Goal: Contribute content: Contribute content

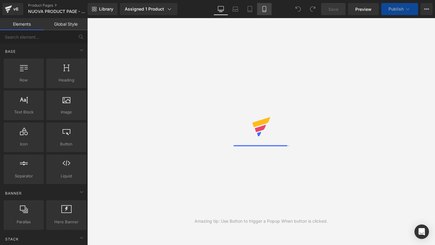
click at [267, 11] on icon at bounding box center [264, 9] width 6 height 6
click at [264, 9] on icon at bounding box center [264, 9] width 6 height 6
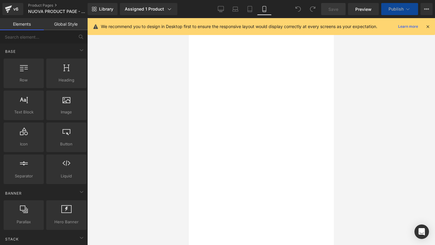
click at [427, 25] on icon at bounding box center [427, 26] width 5 height 5
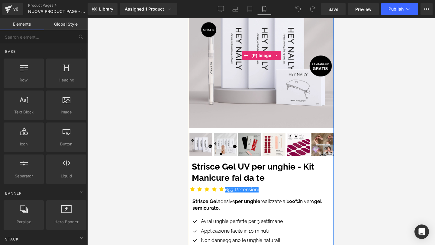
scroll to position [92, 0]
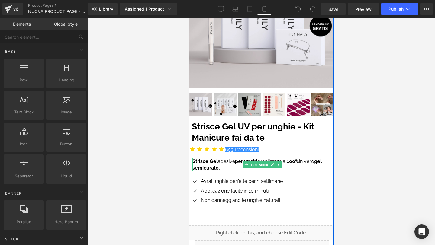
click at [222, 167] on p "Strisce Gel adesive per unghie realizzate al 100% in vero gel semicurato." at bounding box center [262, 164] width 140 height 13
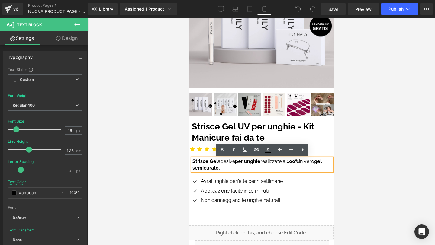
click at [220, 167] on p "Strisce Gel adesive per unghie realizzate al 100% in vero gel semicurato." at bounding box center [262, 164] width 140 height 13
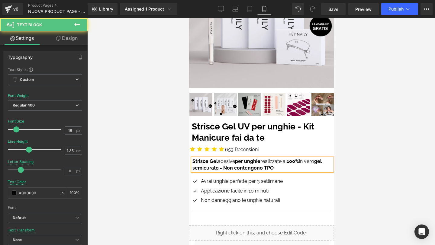
drag, startPoint x: 220, startPoint y: 167, endPoint x: 274, endPoint y: 168, distance: 54.0
click at [274, 168] on p "Strisce Gel adesive per unghie realizzate al 100% in vero gel semicurato - Non …" at bounding box center [262, 164] width 140 height 13
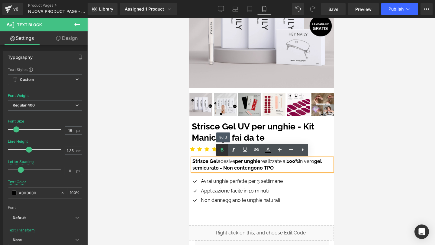
click at [222, 150] on icon at bounding box center [221, 149] width 7 height 7
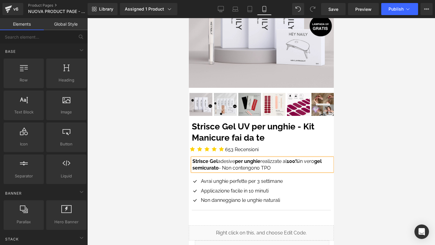
click at [369, 154] on div at bounding box center [260, 131] width 347 height 227
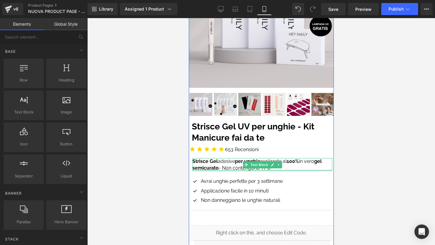
click at [268, 170] on div at bounding box center [262, 171] width 140 height 2
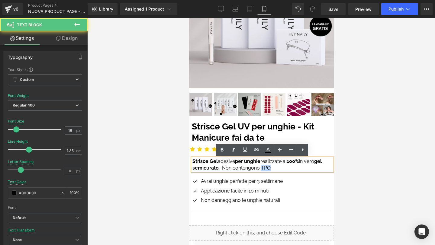
drag, startPoint x: 262, startPoint y: 167, endPoint x: 270, endPoint y: 167, distance: 8.8
click at [270, 167] on p "Strisce Gel adesive per unghie realizzate al 100% in vero gel semicurato - Non …" at bounding box center [262, 164] width 140 height 13
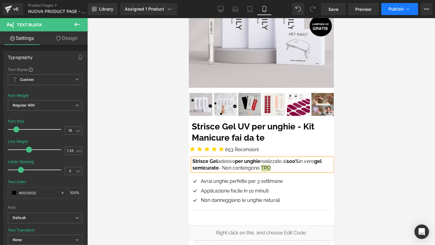
click at [387, 3] on button "Publish" at bounding box center [399, 9] width 37 height 12
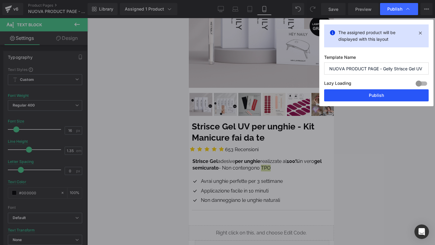
drag, startPoint x: 371, startPoint y: 94, endPoint x: 93, endPoint y: 126, distance: 280.3
click at [371, 94] on button "Publish" at bounding box center [376, 95] width 104 height 12
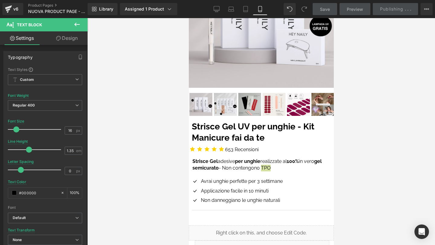
scroll to position [274, 0]
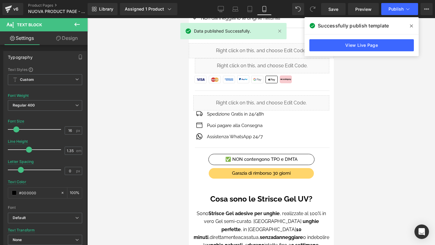
click at [411, 27] on icon at bounding box center [410, 26] width 3 height 5
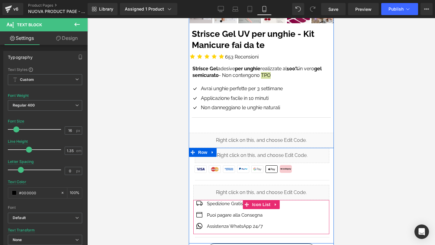
scroll to position [163, 0]
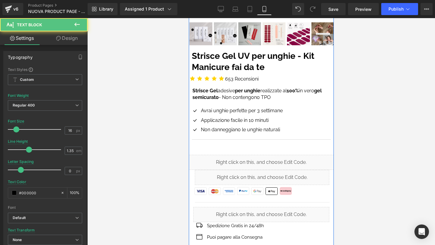
click at [226, 97] on p "Strisce Gel adesive per unghie realizzate al 100% in vero gel semicurato - Non …" at bounding box center [262, 94] width 140 height 13
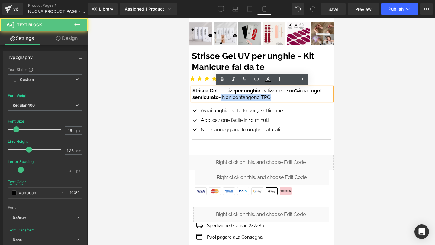
drag, startPoint x: 220, startPoint y: 97, endPoint x: 273, endPoint y: 97, distance: 52.8
click at [272, 97] on p "Strisce Gel adesive per unghie realizzate al 100% in vero gel semicurato - Non …" at bounding box center [262, 94] width 140 height 13
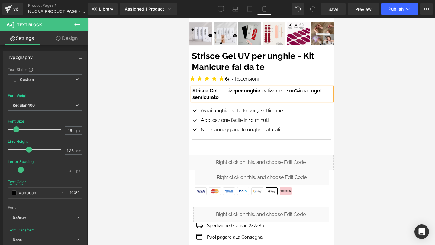
click at [370, 104] on div at bounding box center [260, 131] width 347 height 227
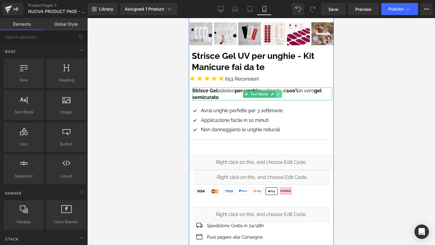
click at [276, 95] on icon at bounding box center [277, 94] width 3 height 4
click at [273, 95] on icon at bounding box center [274, 94] width 3 height 4
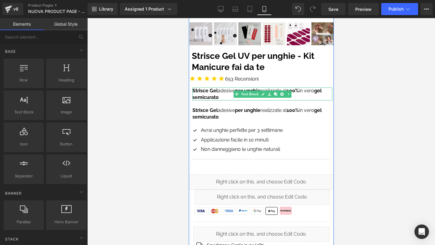
click at [219, 96] on p "Strisce Gel adesive per unghie realizzate al 100% in vero gel semicurato" at bounding box center [262, 94] width 140 height 13
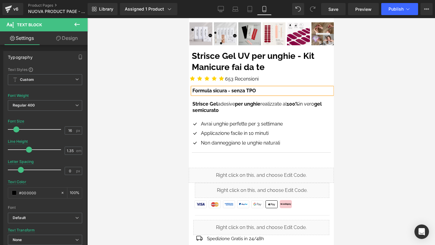
click at [202, 92] on b "Formula sicura - senza TPO" at bounding box center [223, 91] width 63 height 6
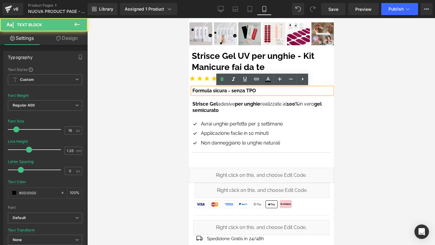
click at [202, 91] on b "Formula sicura - senza TPO" at bounding box center [223, 91] width 63 height 6
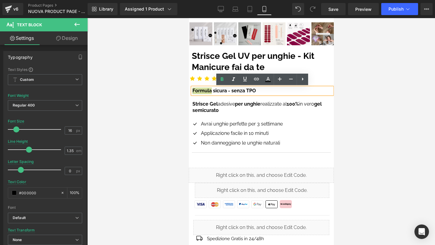
click at [346, 101] on div at bounding box center [260, 131] width 347 height 227
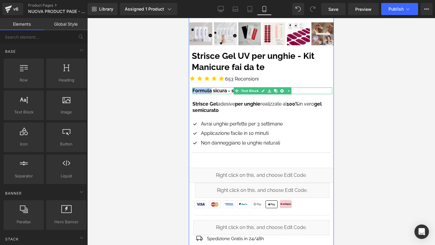
click at [214, 91] on b "Formula sicura - senza TPO" at bounding box center [223, 91] width 63 height 6
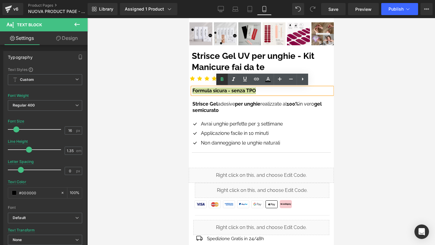
click at [225, 78] on icon at bounding box center [221, 79] width 7 height 7
click at [209, 93] on p "Formula sicura - senza TPO" at bounding box center [262, 91] width 140 height 7
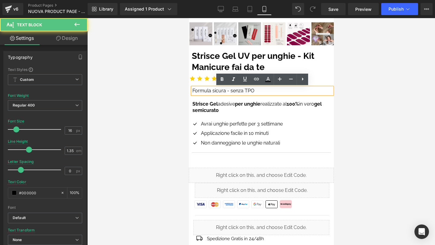
click at [209, 93] on p "Formula sicura - senza TPO" at bounding box center [262, 91] width 140 height 7
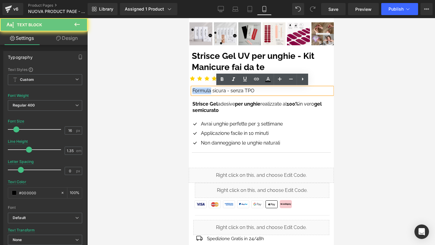
click at [209, 93] on p "Formula sicura - senza TPO" at bounding box center [262, 91] width 140 height 7
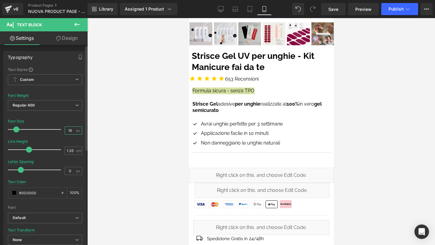
click at [67, 130] on input "16" at bounding box center [70, 131] width 11 height 8
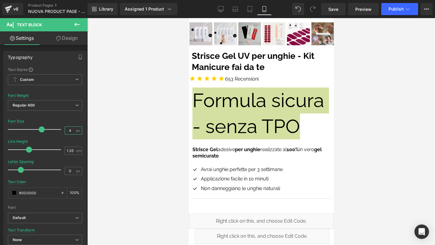
type input "14"
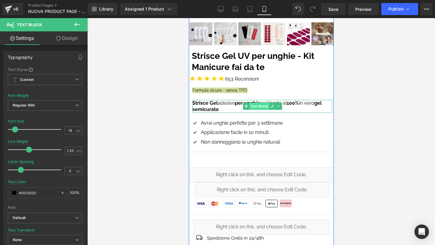
click at [258, 107] on span "Text Block" at bounding box center [259, 106] width 20 height 7
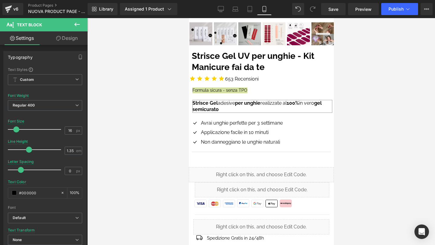
click at [71, 43] on link "Design" at bounding box center [67, 38] width 44 height 14
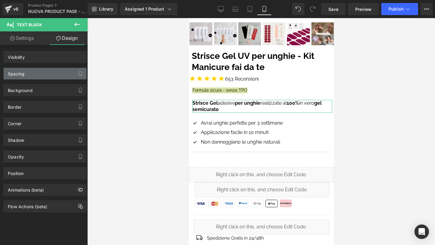
click at [49, 74] on div "Spacing" at bounding box center [45, 73] width 83 height 11
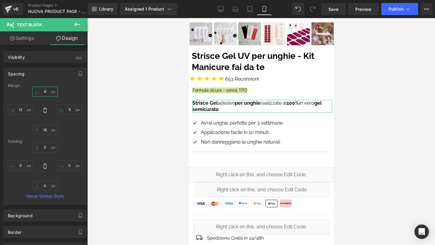
click at [47, 91] on input "text" at bounding box center [44, 92] width 25 height 10
type input "0"
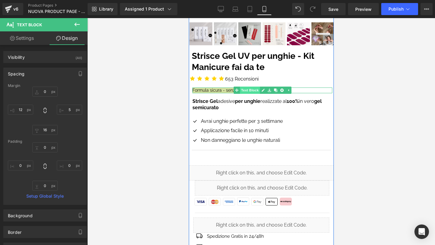
click at [252, 90] on span "Text Block" at bounding box center [249, 90] width 20 height 7
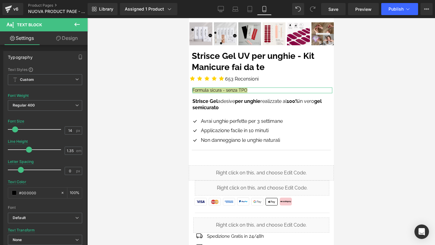
click at [67, 39] on link "Design" at bounding box center [67, 38] width 44 height 14
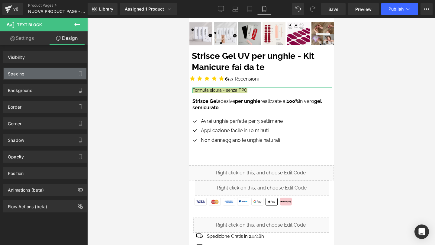
click at [56, 75] on div "Spacing" at bounding box center [45, 73] width 83 height 11
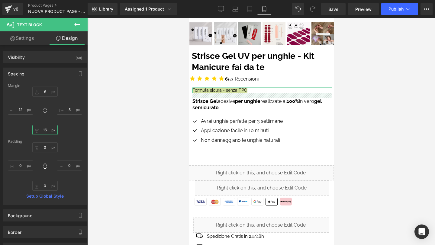
click at [46, 132] on input "text" at bounding box center [44, 130] width 25 height 10
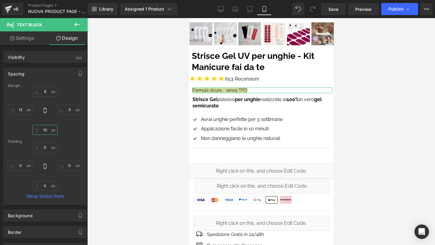
type input "1"
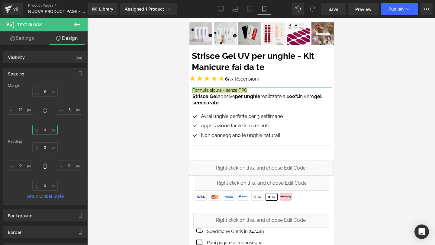
type input "6"
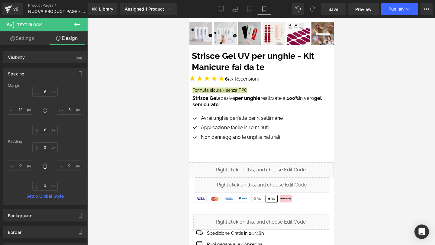
click at [387, 119] on div at bounding box center [260, 131] width 347 height 227
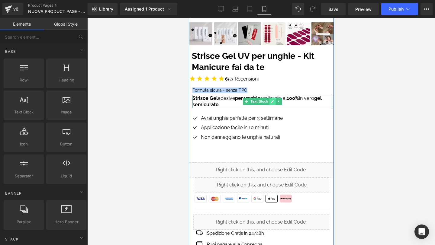
click at [272, 101] on icon at bounding box center [271, 101] width 3 height 3
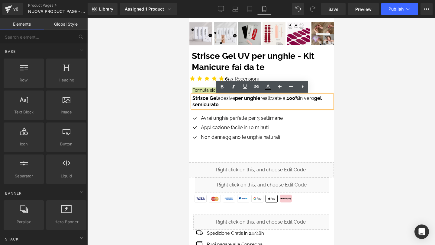
click at [360, 108] on div at bounding box center [260, 131] width 347 height 227
click at [291, 100] on strong "100%" at bounding box center [292, 98] width 12 height 6
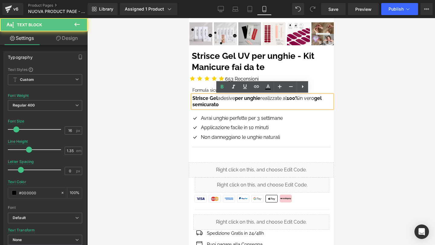
click at [354, 105] on div at bounding box center [260, 131] width 347 height 227
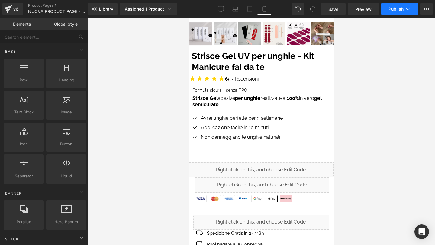
click at [393, 5] on button "Publish" at bounding box center [399, 9] width 37 height 12
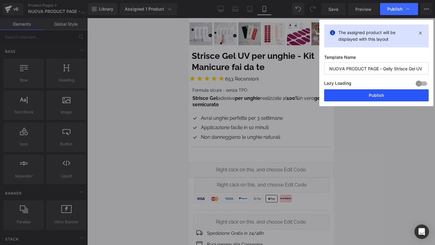
click at [372, 95] on button "Publish" at bounding box center [376, 95] width 104 height 12
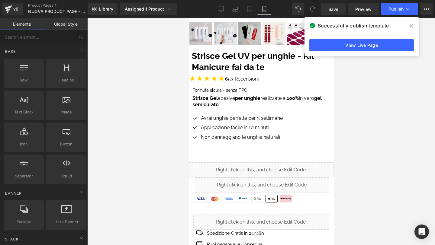
click at [413, 24] on span at bounding box center [411, 26] width 10 height 10
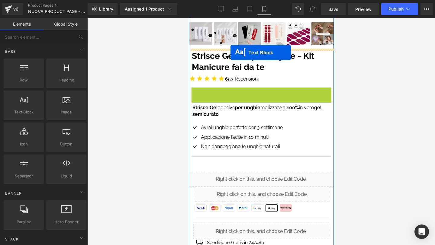
drag, startPoint x: 245, startPoint y: 91, endPoint x: 230, endPoint y: 53, distance: 41.0
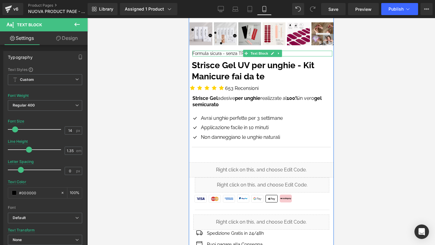
click at [209, 54] on p "Formula sicura - senza TPO" at bounding box center [262, 54] width 140 height 6
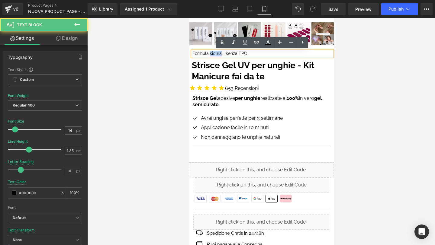
click at [209, 54] on p "Formula sicura - senza TPO" at bounding box center [262, 54] width 140 height 6
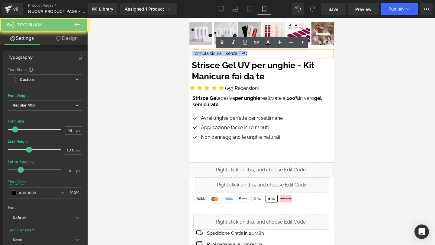
click at [209, 54] on p "Formula sicura - senza TPO" at bounding box center [262, 54] width 140 height 6
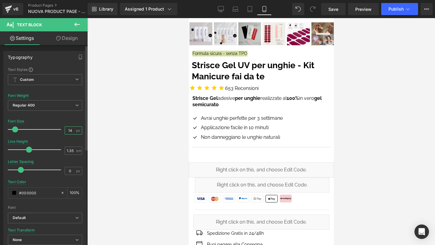
click at [67, 131] on input "14" at bounding box center [70, 131] width 11 height 8
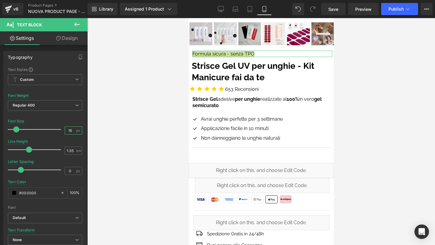
type input "16"
click at [75, 36] on link "Design" at bounding box center [67, 38] width 44 height 14
click at [0, 0] on div "Background" at bounding box center [0, 0] width 0 height 0
click at [0, 0] on div "Spacing" at bounding box center [0, 0] width 0 height 0
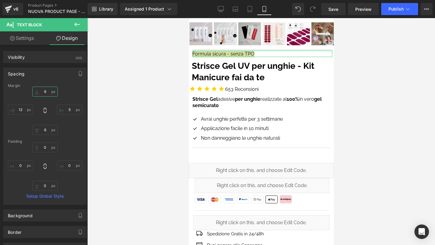
click at [46, 93] on input "6" at bounding box center [44, 92] width 25 height 10
click at [45, 132] on input "6" at bounding box center [44, 130] width 25 height 10
type input "0"
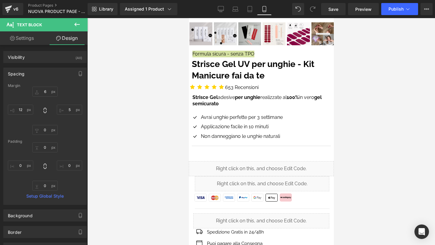
click at [380, 92] on div at bounding box center [260, 131] width 347 height 227
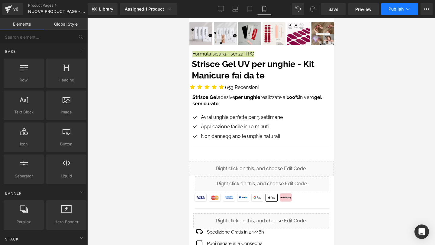
click at [388, 11] on span "Publish" at bounding box center [395, 9] width 15 height 5
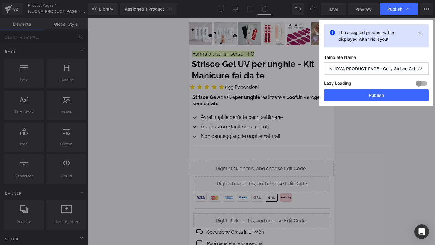
click at [375, 97] on button "Publish" at bounding box center [376, 95] width 104 height 12
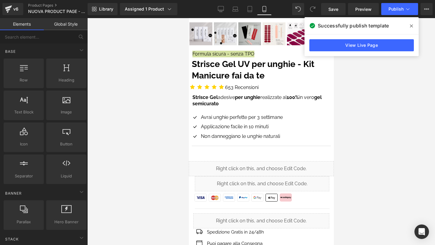
click at [410, 27] on icon at bounding box center [410, 26] width 3 height 5
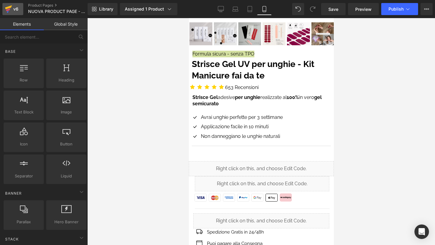
click at [11, 5] on icon at bounding box center [8, 9] width 7 height 15
